Goal: Task Accomplishment & Management: Use online tool/utility

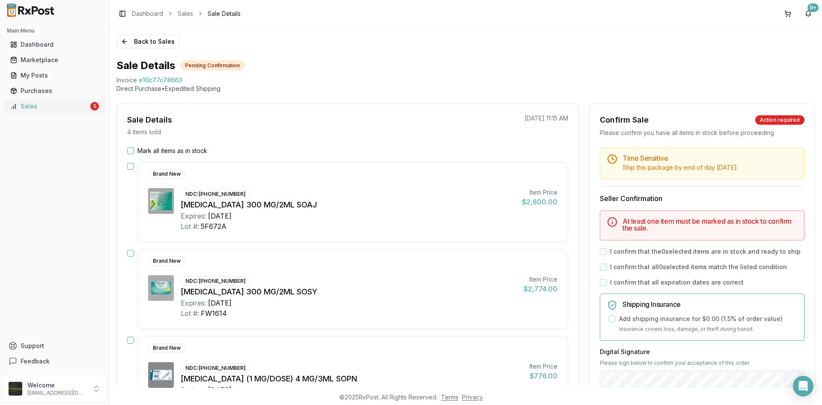
drag, startPoint x: 34, startPoint y: 109, endPoint x: 27, endPoint y: 102, distance: 10.0
click at [33, 109] on div "Sales" at bounding box center [49, 106] width 78 height 9
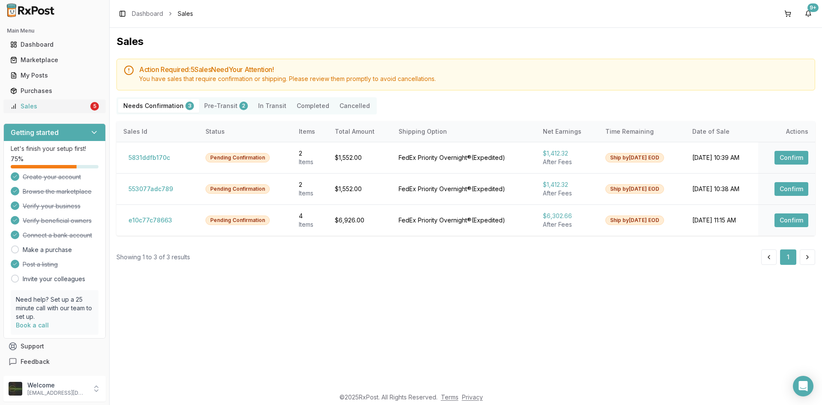
click at [51, 106] on div "Sales" at bounding box center [49, 106] width 78 height 9
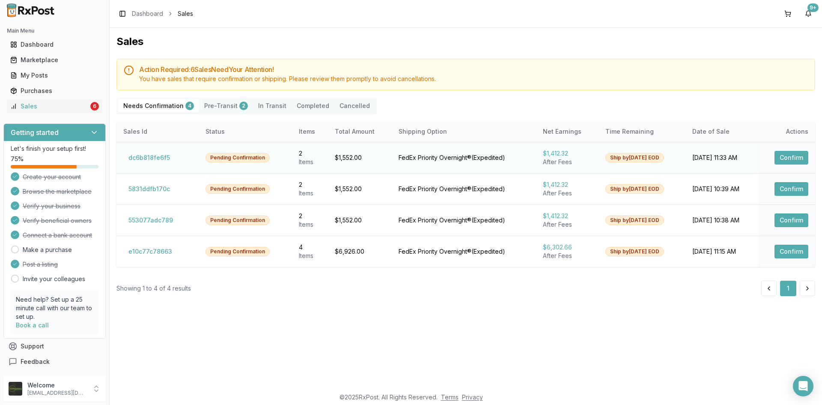
click at [783, 158] on button "Confirm" at bounding box center [792, 158] width 34 height 14
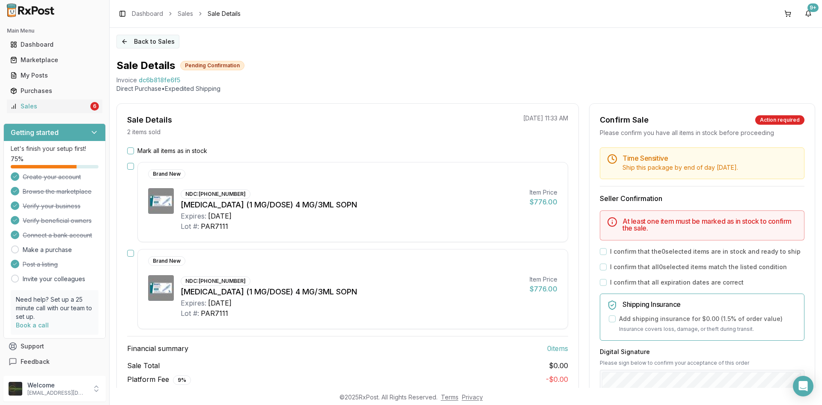
click at [125, 42] on button "Back to Sales" at bounding box center [148, 42] width 63 height 14
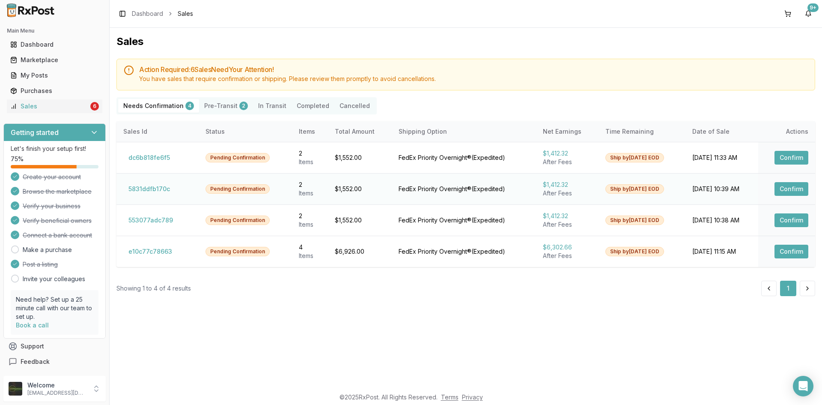
click at [801, 188] on button "Confirm" at bounding box center [792, 189] width 34 height 14
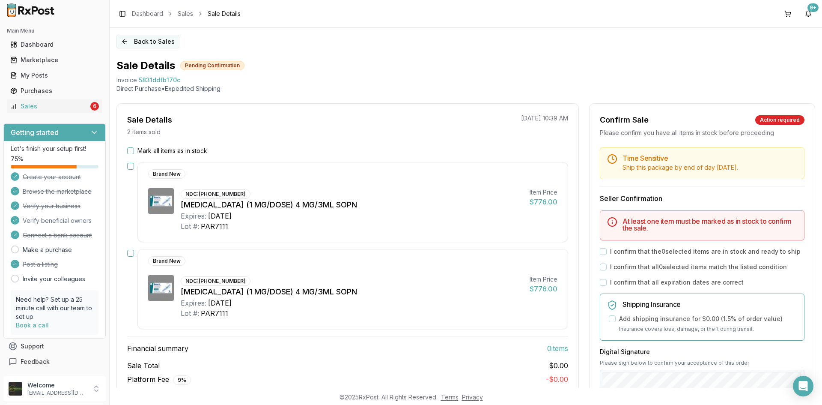
click at [125, 39] on button "Back to Sales" at bounding box center [148, 42] width 63 height 14
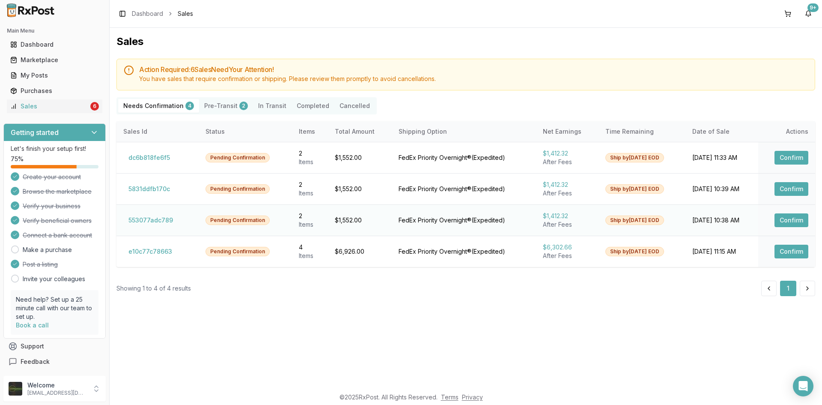
click at [791, 218] on button "Confirm" at bounding box center [792, 220] width 34 height 14
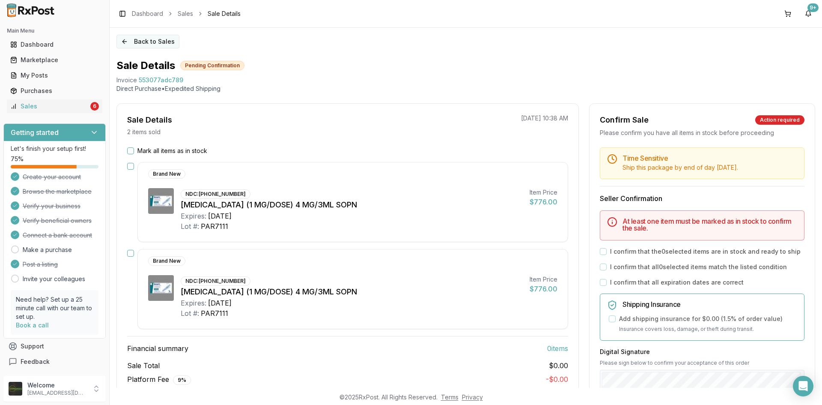
click at [126, 40] on button "Back to Sales" at bounding box center [148, 42] width 63 height 14
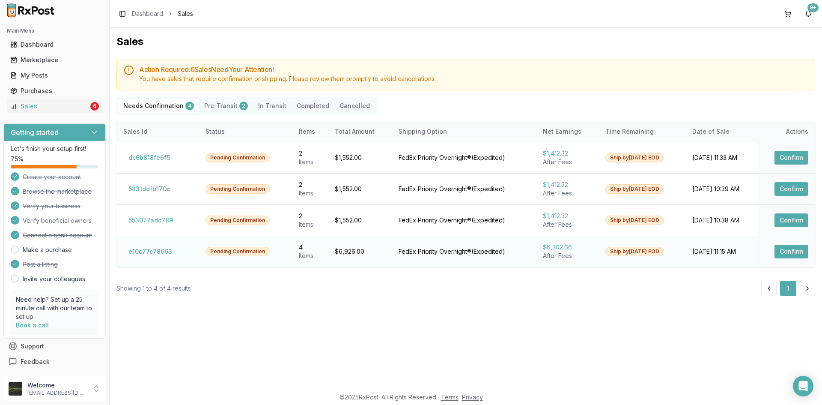
click at [783, 255] on button "Confirm" at bounding box center [792, 252] width 34 height 14
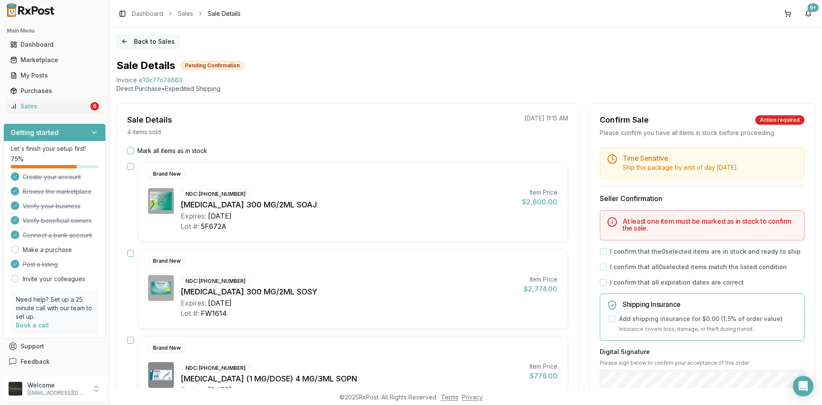
click at [124, 41] on button "Back to Sales" at bounding box center [148, 42] width 63 height 14
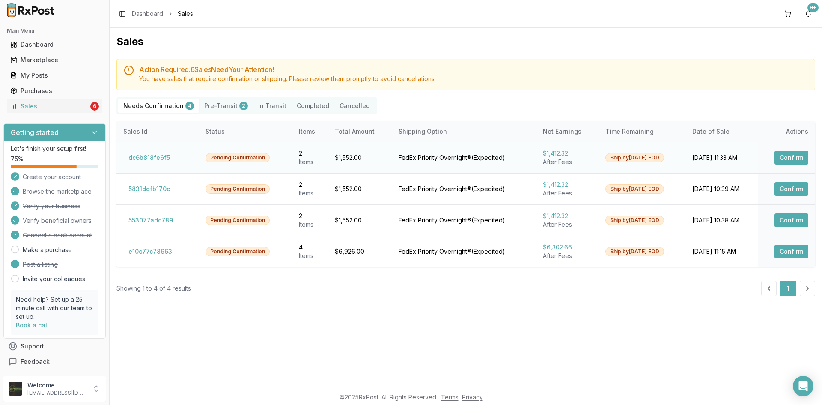
click at [779, 155] on button "Confirm" at bounding box center [792, 158] width 34 height 14
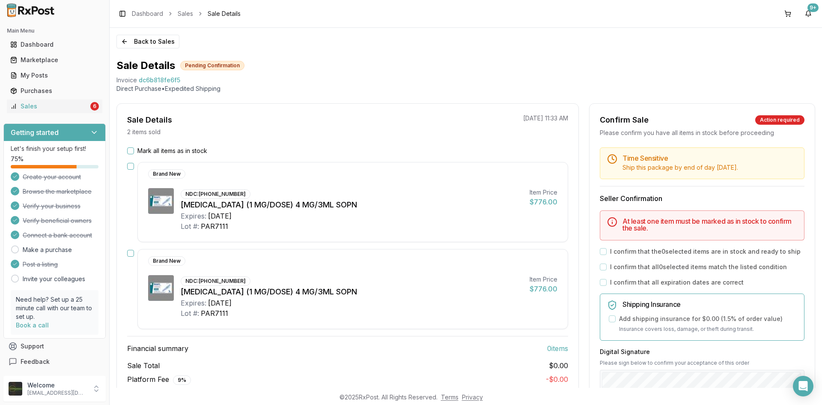
drag, startPoint x: 129, startPoint y: 152, endPoint x: 158, endPoint y: 154, distance: 28.4
click at [130, 152] on button "Mark all items as in stock" at bounding box center [130, 150] width 7 height 7
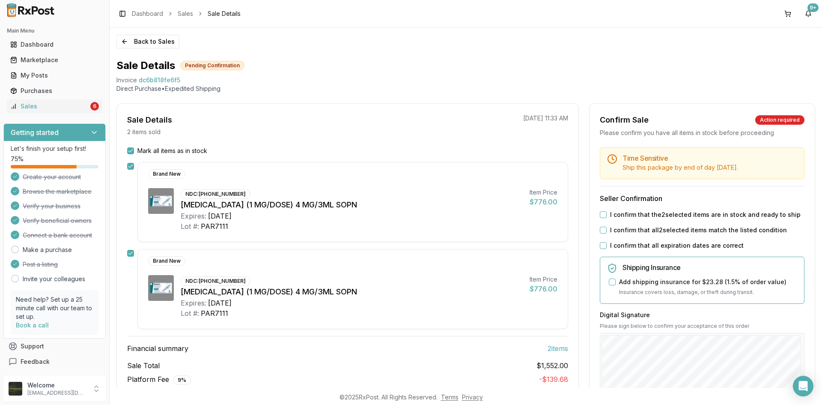
scroll to position [43, 0]
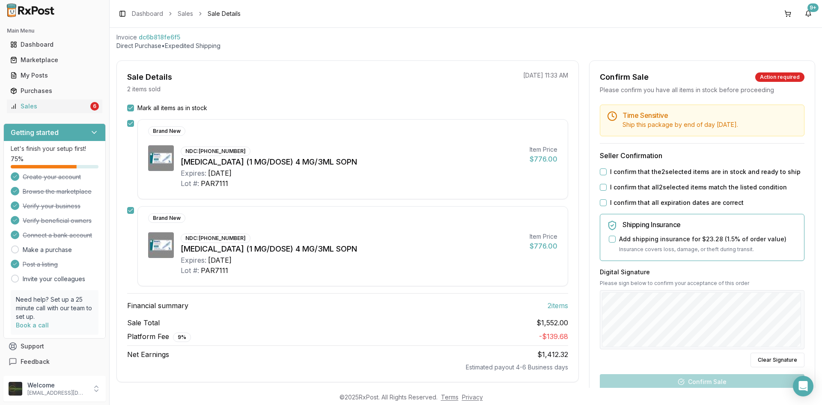
click at [600, 171] on button "I confirm that the 2 selected items are in stock and ready to ship" at bounding box center [603, 171] width 7 height 7
click at [602, 188] on button "I confirm that all 2 selected items match the listed condition" at bounding box center [603, 187] width 7 height 7
click at [604, 202] on button "I confirm that all expiration dates are correct" at bounding box center [603, 202] width 7 height 7
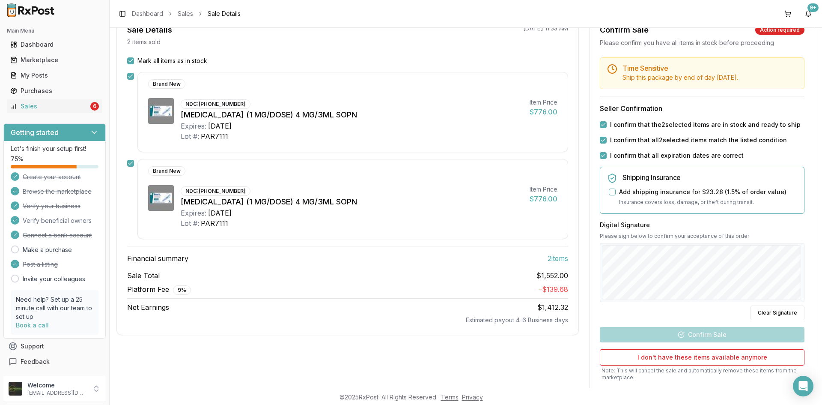
scroll to position [129, 0]
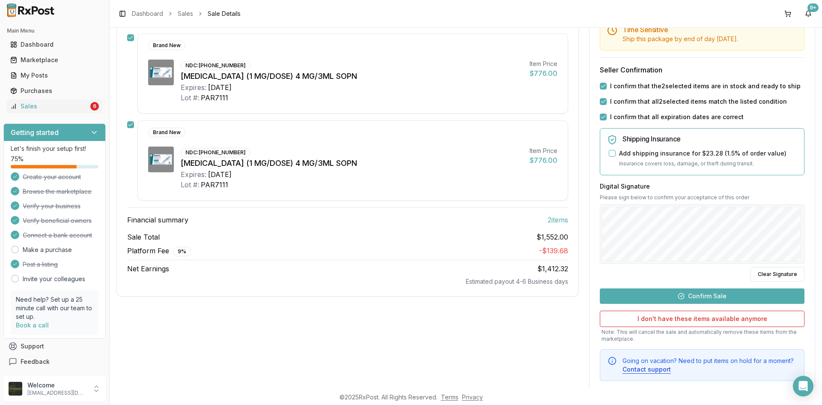
click at [701, 299] on button "Confirm Sale" at bounding box center [702, 295] width 205 height 15
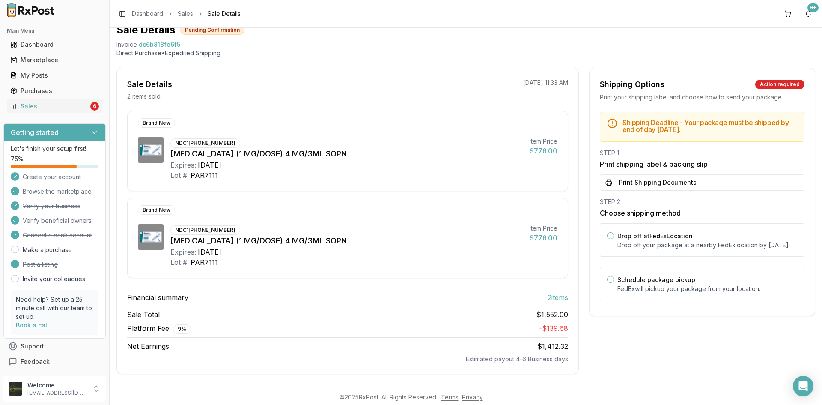
scroll to position [36, 0]
click at [634, 181] on button "Print Shipping Documents" at bounding box center [702, 182] width 205 height 16
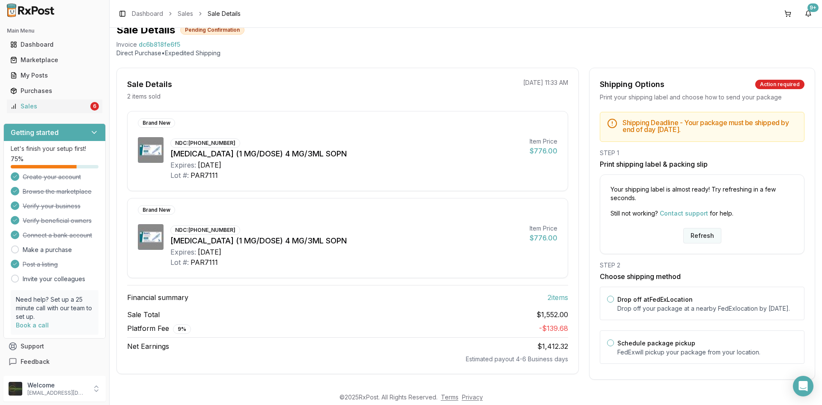
drag, startPoint x: 707, startPoint y: 238, endPoint x: 712, endPoint y: 240, distance: 5.7
click at [708, 237] on button "Refresh" at bounding box center [703, 235] width 38 height 15
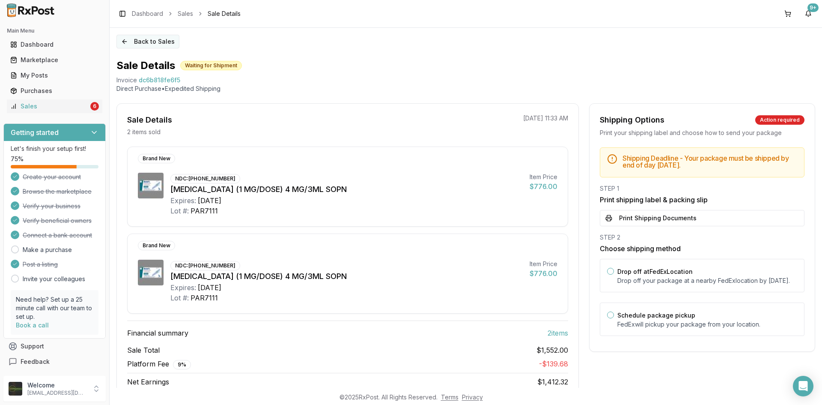
click at [125, 39] on button "Back to Sales" at bounding box center [148, 42] width 63 height 14
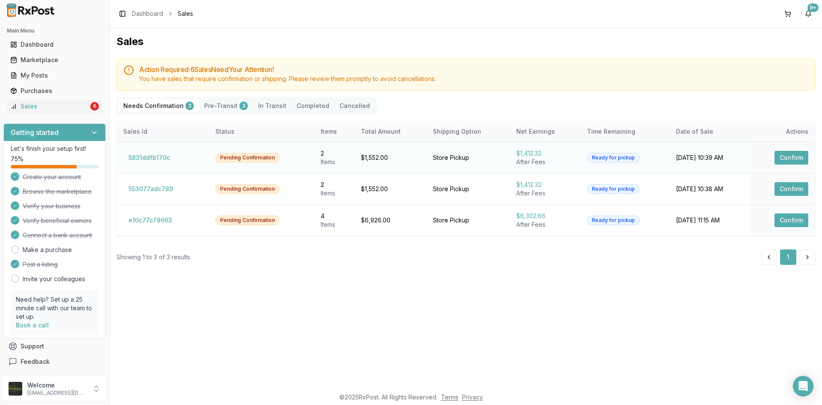
click at [786, 158] on button "Confirm" at bounding box center [792, 158] width 34 height 14
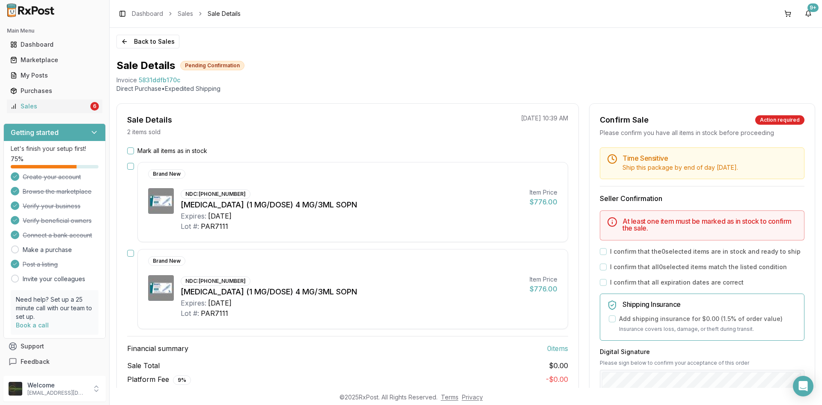
click at [128, 150] on button "Mark all items as in stock" at bounding box center [130, 150] width 7 height 7
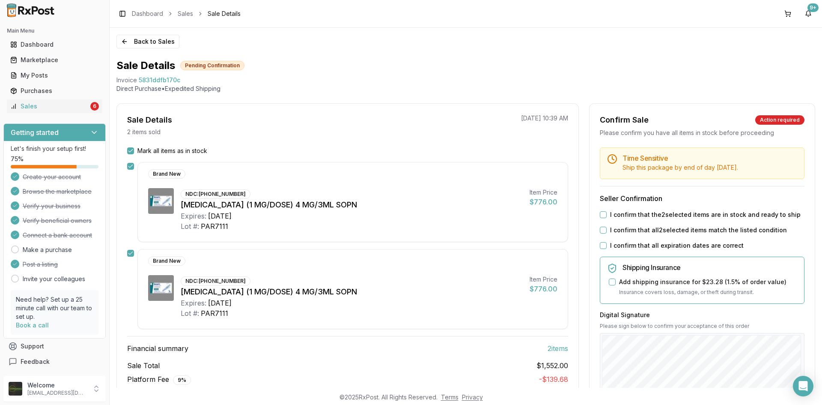
click at [602, 245] on button "I confirm that all expiration dates are correct" at bounding box center [603, 245] width 7 height 7
click at [603, 229] on button "I confirm that all 2 selected items match the listed condition" at bounding box center [603, 230] width 7 height 7
click at [603, 215] on button "I confirm that the 2 selected items are in stock and ready to ship" at bounding box center [603, 214] width 7 height 7
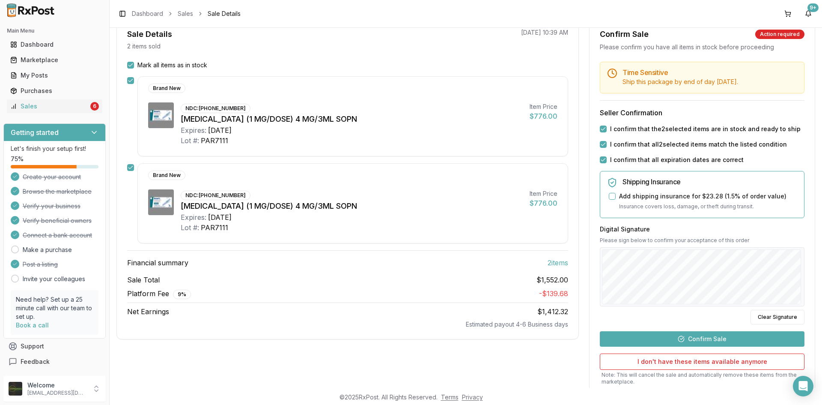
click at [688, 335] on button "Confirm Sale" at bounding box center [702, 338] width 205 height 15
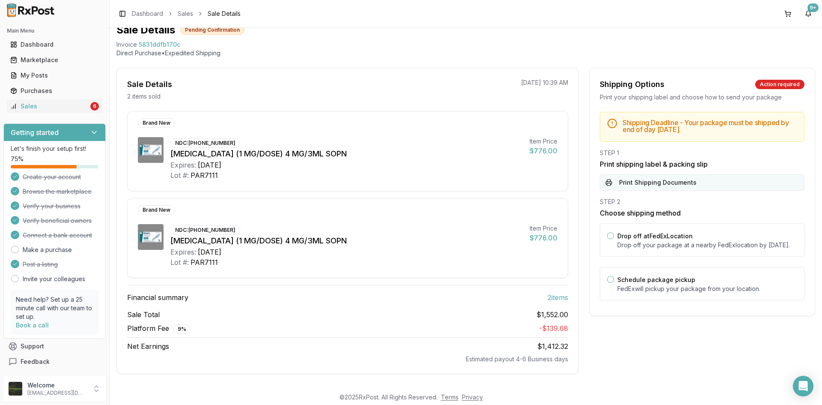
click at [652, 185] on button "Print Shipping Documents" at bounding box center [702, 182] width 205 height 16
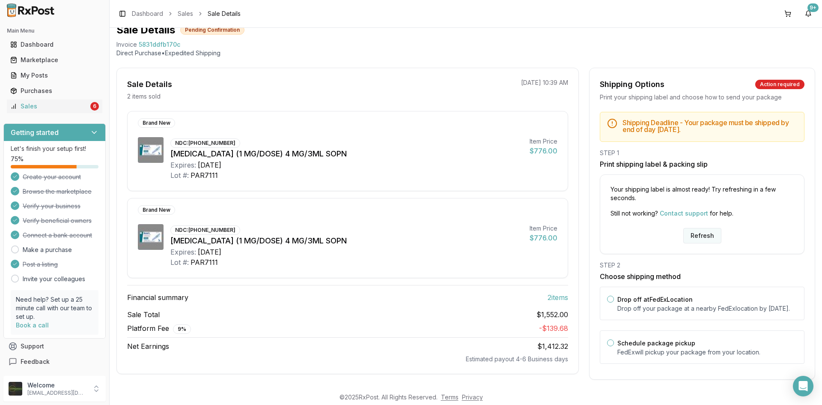
click at [698, 234] on button "Refresh" at bounding box center [703, 235] width 38 height 15
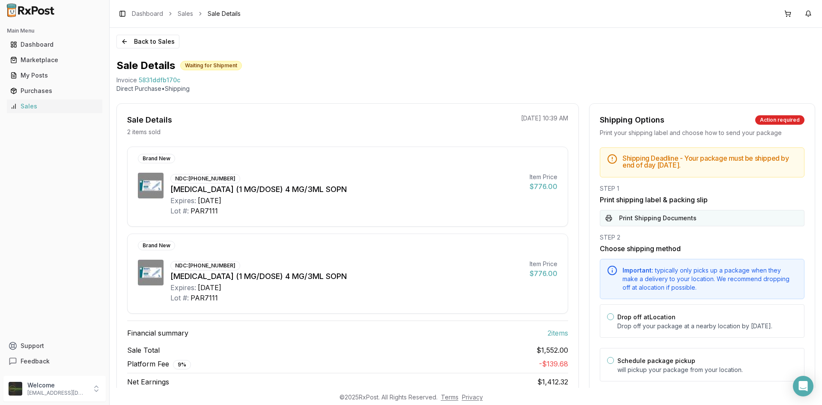
click at [683, 215] on button "Print Shipping Documents" at bounding box center [702, 218] width 205 height 16
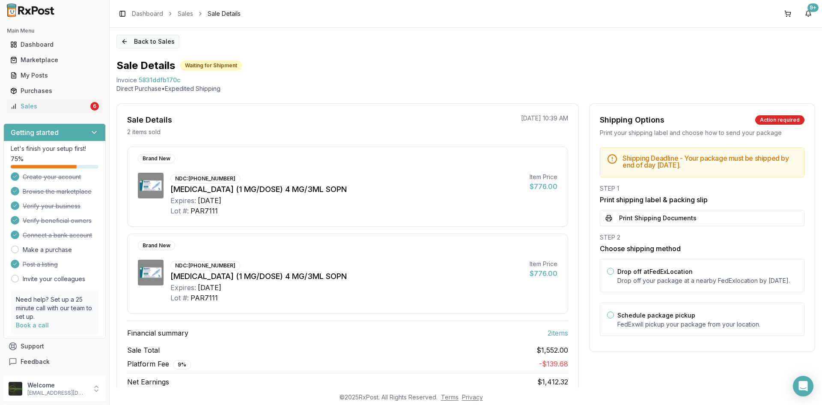
click at [125, 41] on button "Back to Sales" at bounding box center [148, 42] width 63 height 14
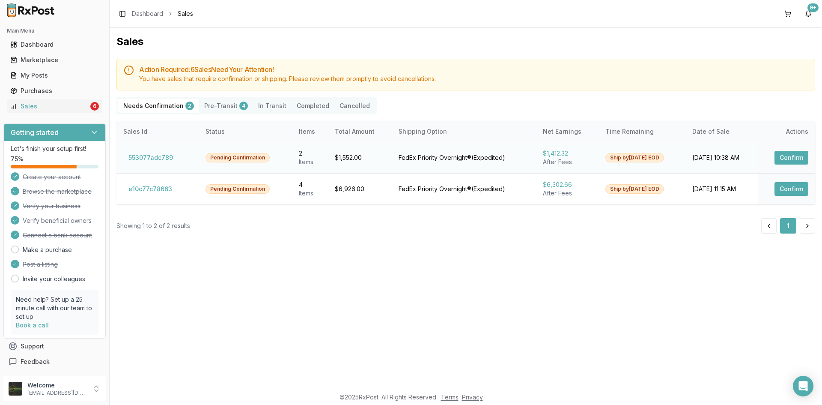
click at [783, 155] on button "Confirm" at bounding box center [792, 158] width 34 height 14
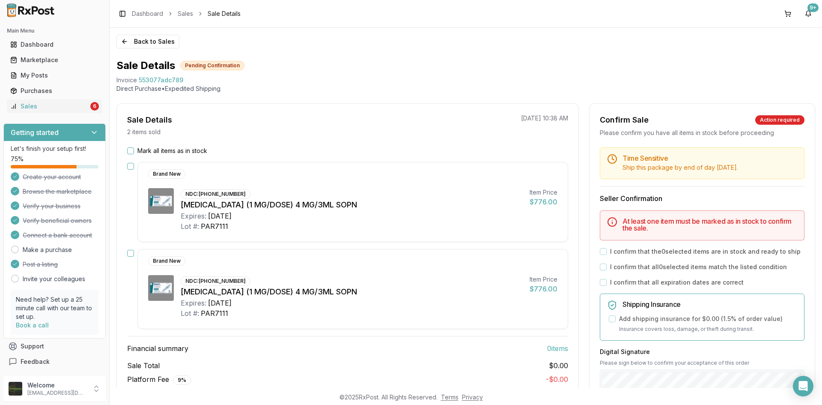
click at [134, 148] on button "Mark all items as in stock" at bounding box center [130, 150] width 7 height 7
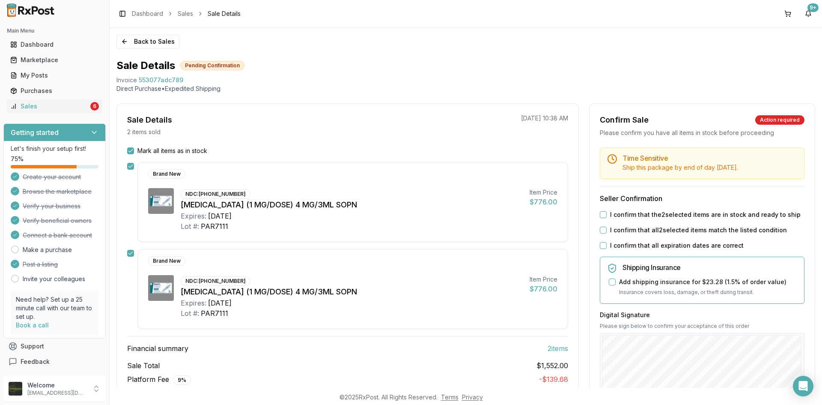
drag, startPoint x: 601, startPoint y: 215, endPoint x: 603, endPoint y: 244, distance: 29.2
click at [601, 215] on button "I confirm that the 2 selected items are in stock and ready to ship" at bounding box center [603, 214] width 7 height 7
click at [600, 229] on button "I confirm that all 2 selected items match the listed condition" at bounding box center [603, 230] width 7 height 7
drag, startPoint x: 601, startPoint y: 245, endPoint x: 612, endPoint y: 262, distance: 19.5
click at [602, 245] on button "I confirm that all expiration dates are correct" at bounding box center [603, 245] width 7 height 7
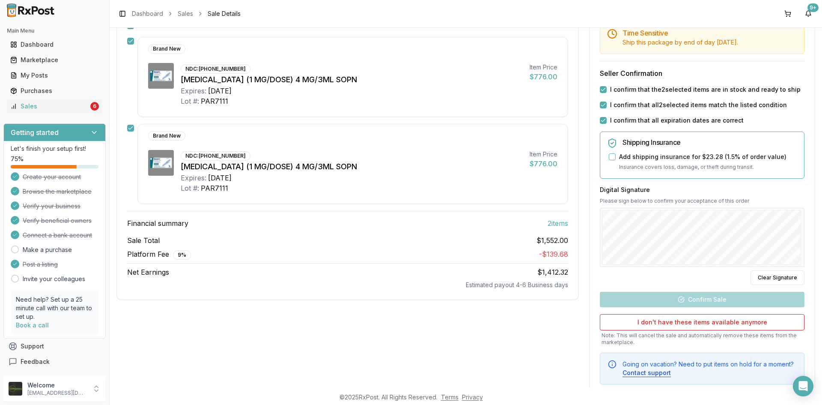
scroll to position [129, 0]
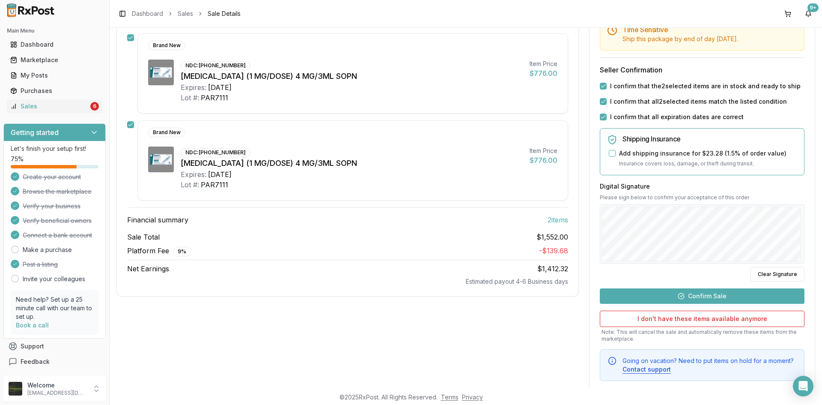
click at [713, 293] on button "Confirm Sale" at bounding box center [702, 295] width 205 height 15
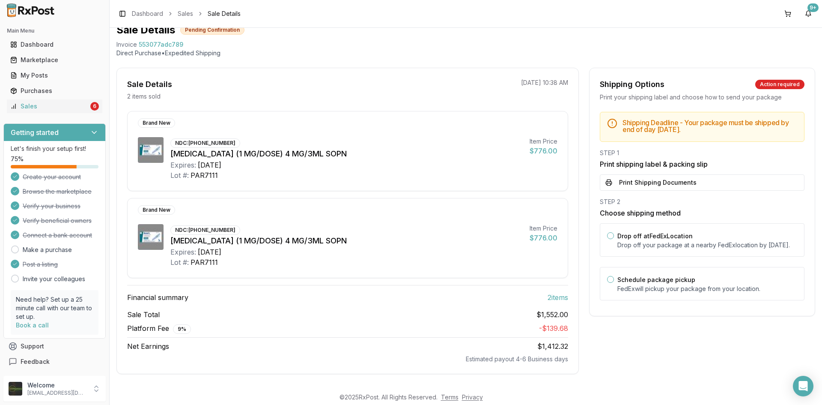
scroll to position [36, 0]
click at [676, 179] on button "Print Shipping Documents" at bounding box center [702, 182] width 205 height 16
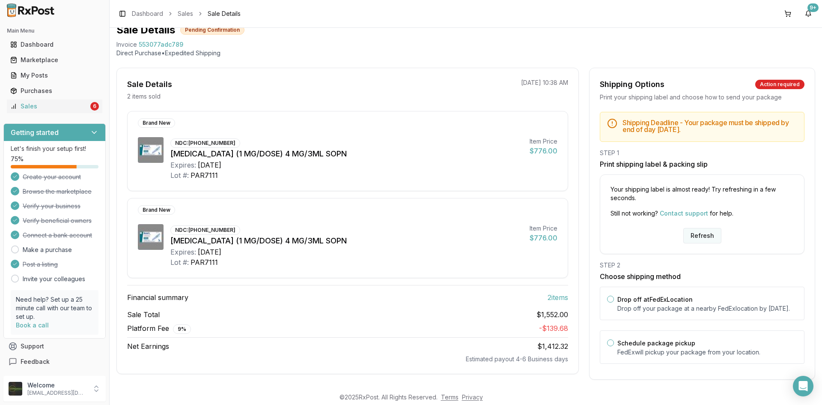
click at [702, 236] on button "Refresh" at bounding box center [703, 235] width 38 height 15
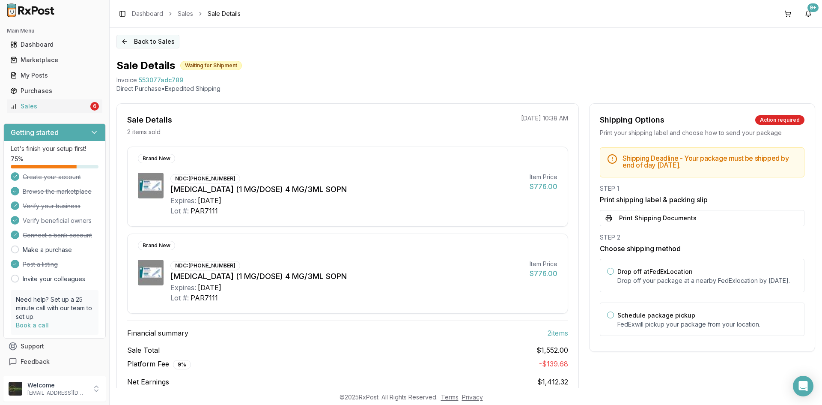
click at [127, 40] on button "Back to Sales" at bounding box center [148, 42] width 63 height 14
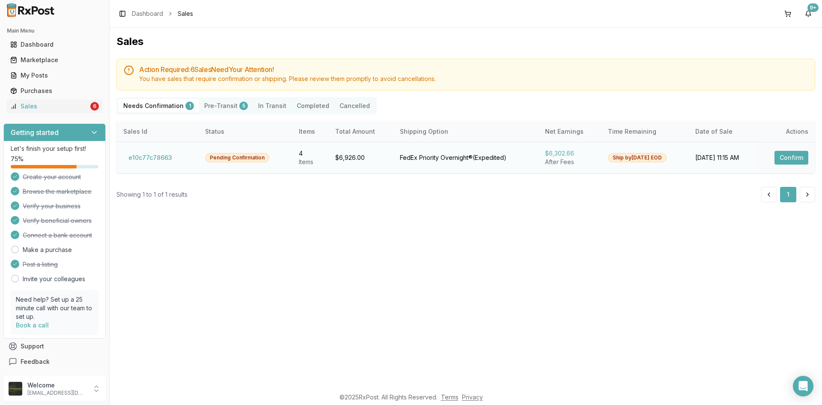
click at [785, 162] on button "Confirm" at bounding box center [792, 158] width 34 height 14
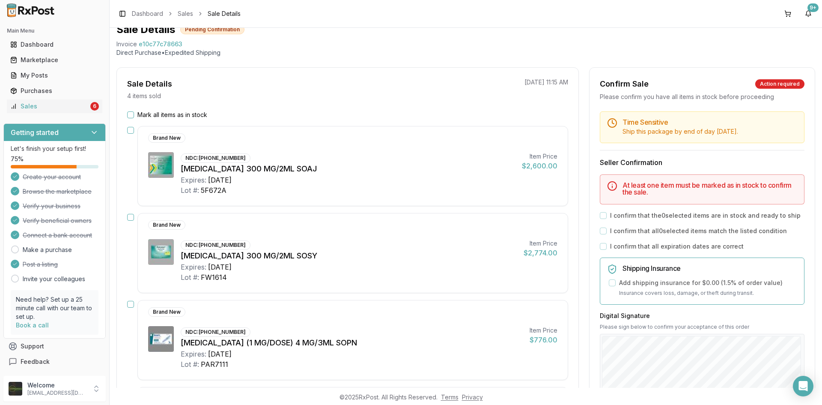
scroll to position [86, 0]
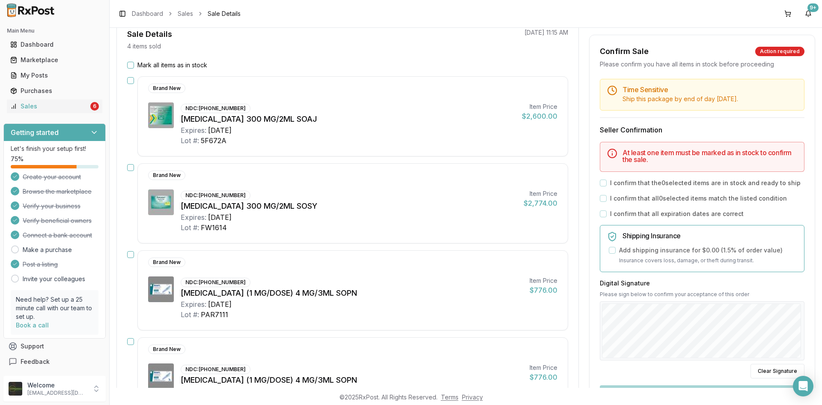
click at [132, 64] on button "Mark all items as in stock" at bounding box center [130, 65] width 7 height 7
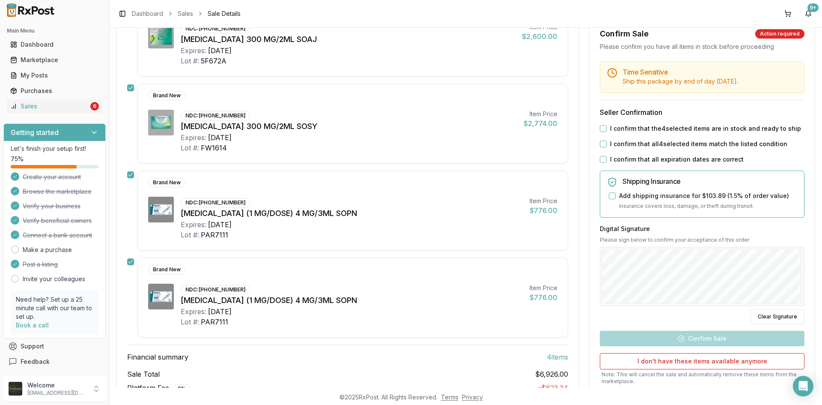
scroll to position [214, 0]
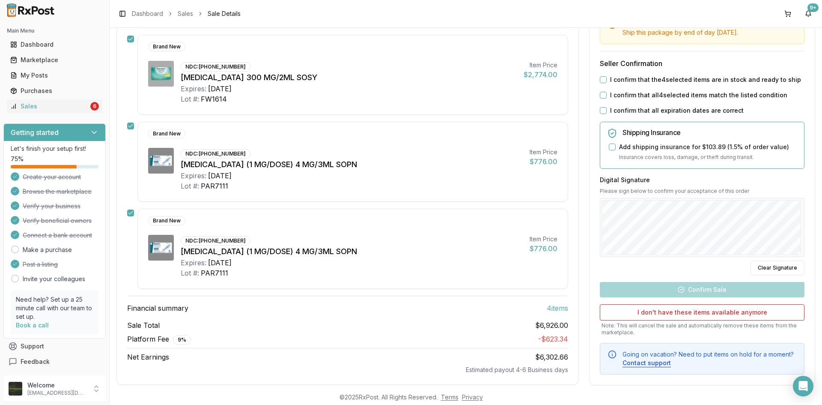
click at [601, 109] on button "I confirm that all expiration dates are correct" at bounding box center [603, 110] width 7 height 7
click at [603, 95] on button "I confirm that all 4 selected items match the listed condition" at bounding box center [603, 95] width 7 height 7
click at [602, 78] on button "I confirm that the 4 selected items are in stock and ready to ship" at bounding box center [603, 79] width 7 height 7
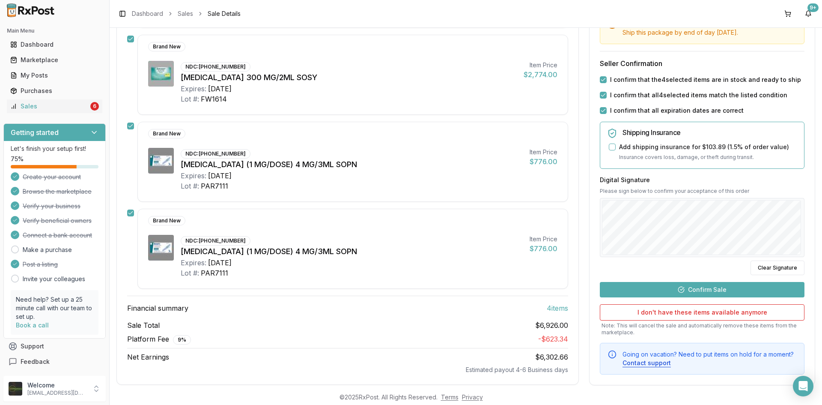
click at [702, 289] on button "Confirm Sale" at bounding box center [702, 288] width 205 height 15
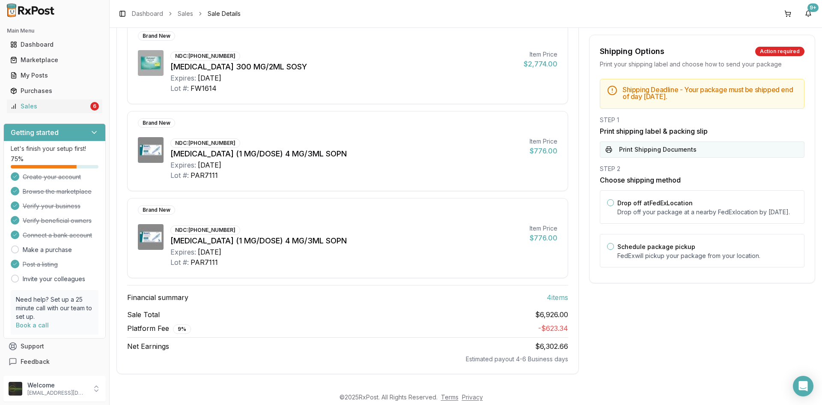
click at [626, 151] on button "Print Shipping Documents" at bounding box center [702, 149] width 205 height 16
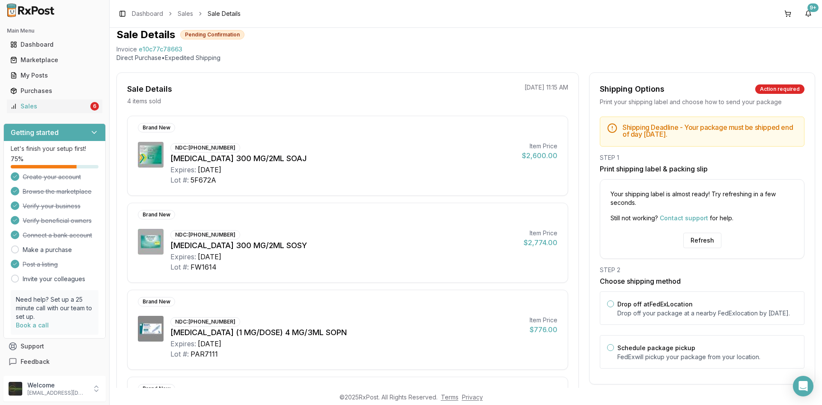
scroll to position [0, 0]
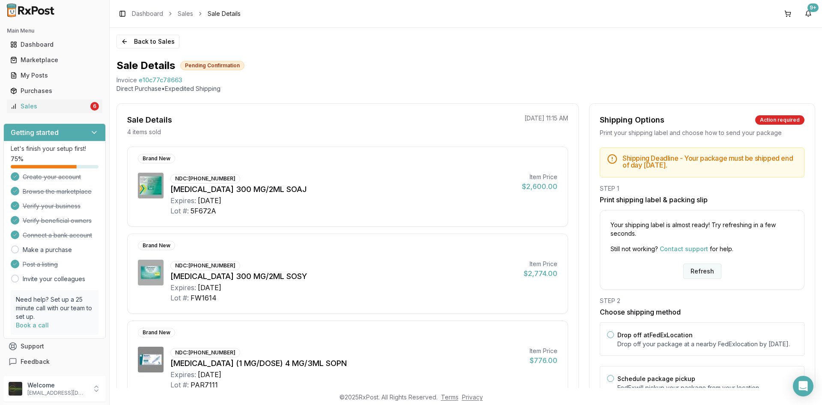
click at [699, 268] on button "Refresh" at bounding box center [703, 270] width 38 height 15
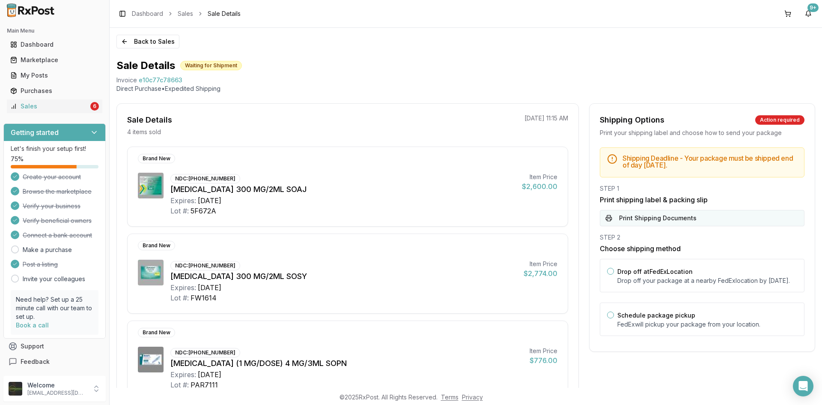
click at [698, 223] on button "Print Shipping Documents" at bounding box center [702, 218] width 205 height 16
click at [123, 42] on button "Back to Sales" at bounding box center [148, 42] width 63 height 14
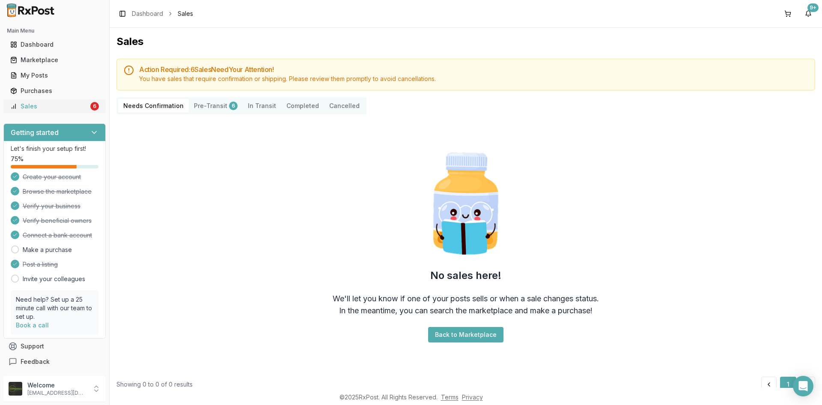
click at [45, 105] on div "Sales" at bounding box center [49, 106] width 78 height 9
